Goal: Task Accomplishment & Management: Manage account settings

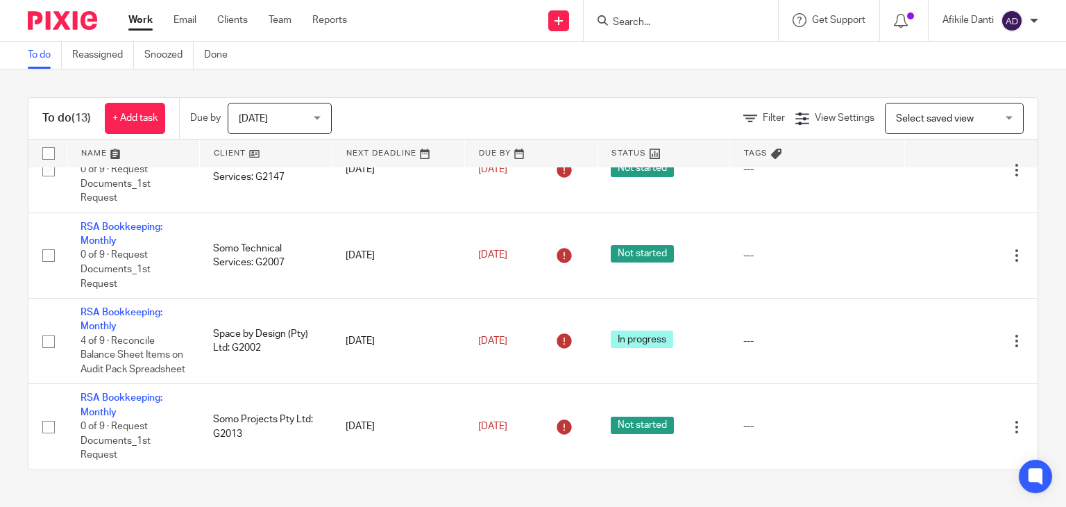
scroll to position [876, 0]
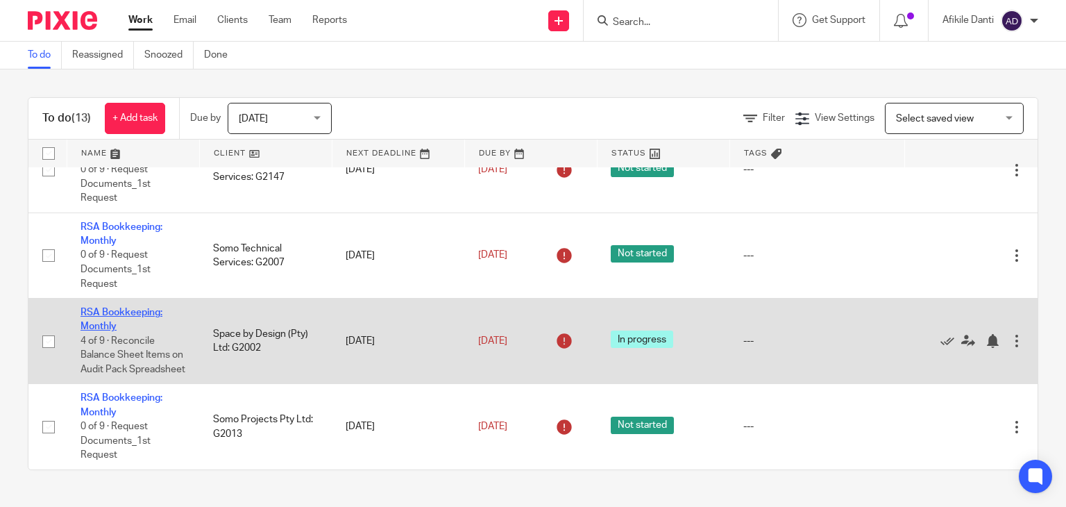
click at [110, 307] on link "RSA Bookkeeping: Monthly" at bounding box center [122, 319] width 82 height 24
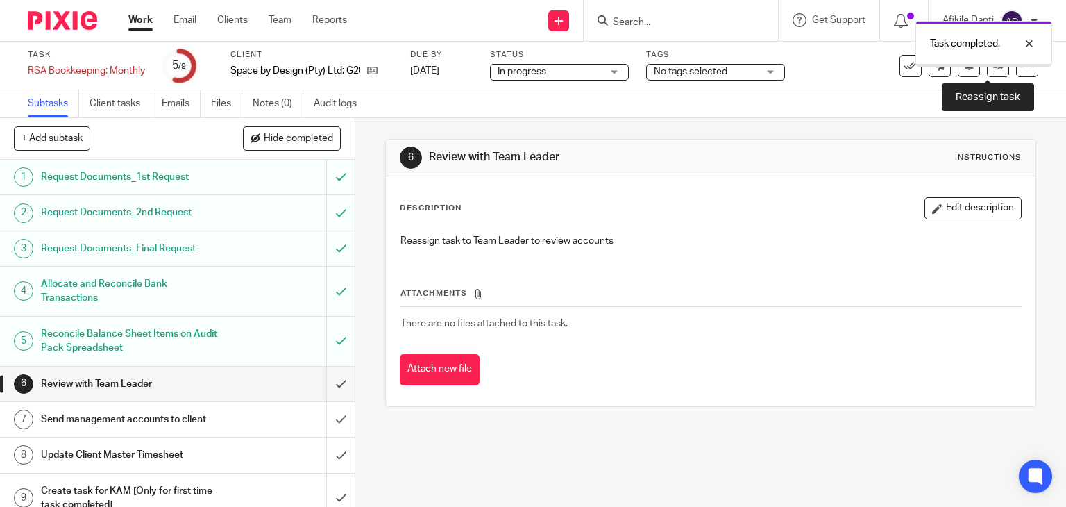
click at [993, 67] on icon at bounding box center [998, 65] width 10 height 10
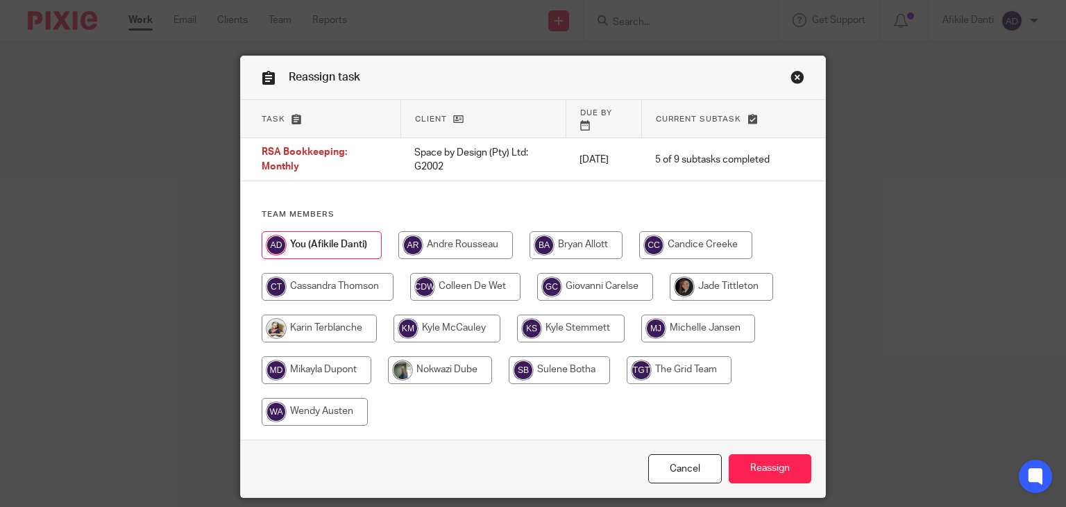
click at [568, 276] on input "radio" at bounding box center [595, 287] width 116 height 28
radio input "true"
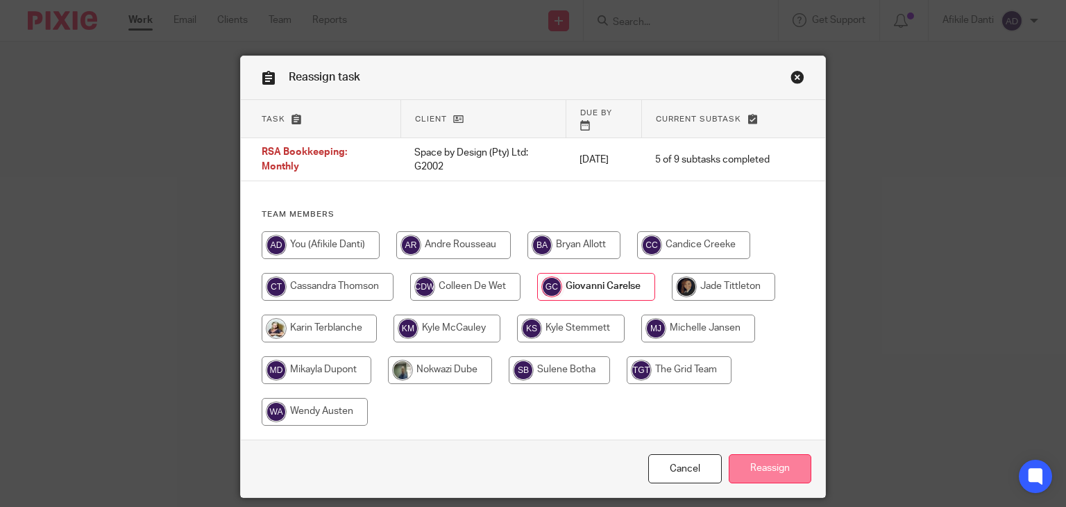
click at [779, 459] on input "Reassign" at bounding box center [770, 469] width 83 height 30
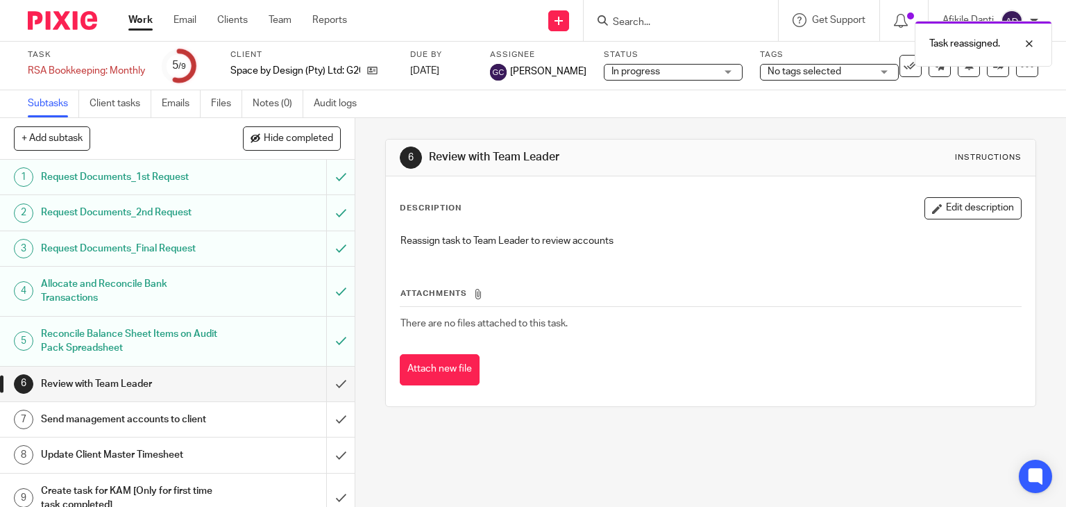
click at [137, 23] on link "Work" at bounding box center [140, 20] width 24 height 14
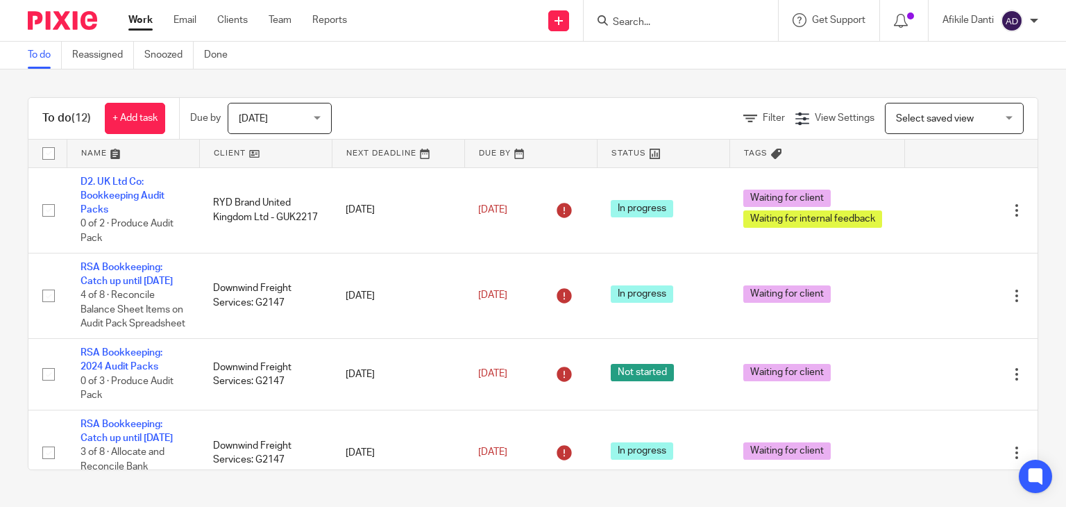
click at [0, 389] on div "To do (12) + Add task Due by [DATE] [DATE] [DATE] [DATE] This week Next week Th…" at bounding box center [533, 283] width 1066 height 428
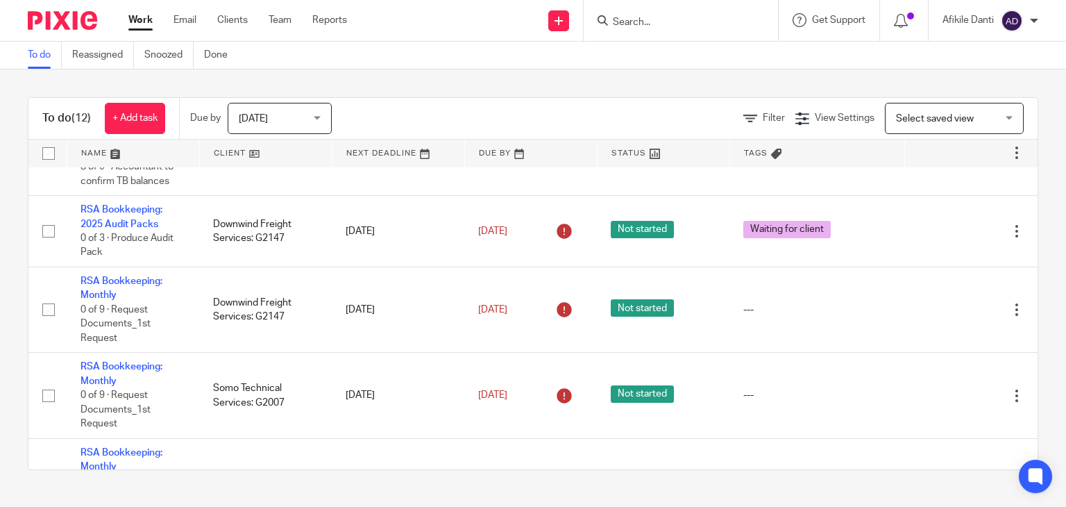
scroll to position [498, 0]
